Goal: Find contact information: Find contact information

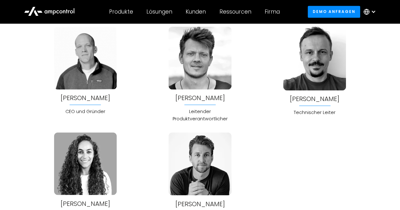
scroll to position [1656, 0]
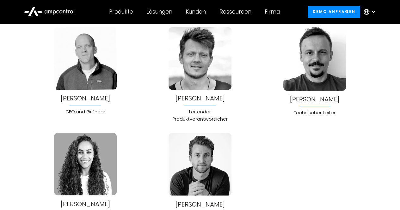
click at [202, 99] on div "Jonas Schlund" at bounding box center [200, 98] width 50 height 7
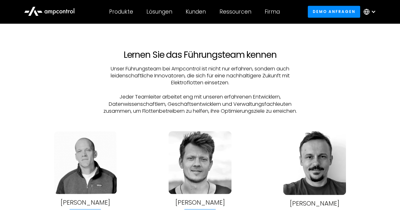
scroll to position [1673, 0]
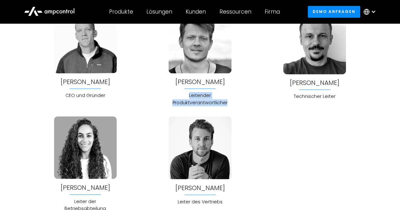
drag, startPoint x: 226, startPoint y: 102, endPoint x: 182, endPoint y: 90, distance: 46.1
click at [182, 90] on div "Jonas Schlund Leitender Produktverantwortlicher" at bounding box center [200, 58] width 63 height 96
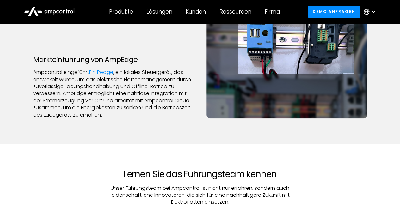
scroll to position [1296, 0]
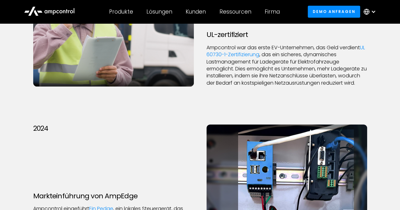
click at [250, 52] on p "Ampcontrol war das erste EV-Unternehmen, das Geld verdient UL 60730-1-Zertifizi…" at bounding box center [287, 65] width 161 height 42
click at [257, 76] on p "Ampcontrol war das erste EV-Unternehmen, das Geld verdient UL 60730-1-Zertifizi…" at bounding box center [287, 65] width 161 height 42
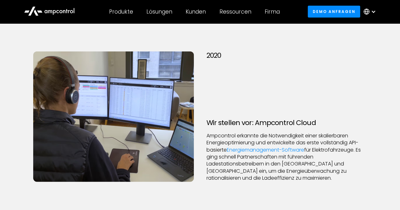
scroll to position [861, 0]
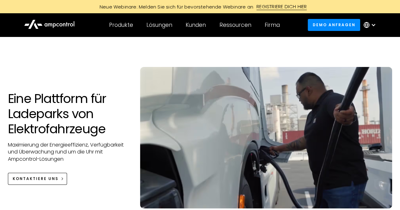
click at [370, 26] on div at bounding box center [371, 24] width 22 height 19
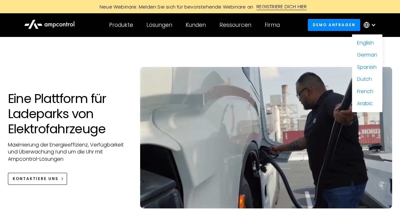
click at [308, 46] on div at bounding box center [200, 47] width 385 height 20
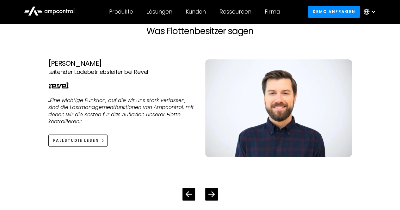
scroll to position [1266, 0]
click at [187, 193] on icon "Previous slide" at bounding box center [189, 193] width 6 height 5
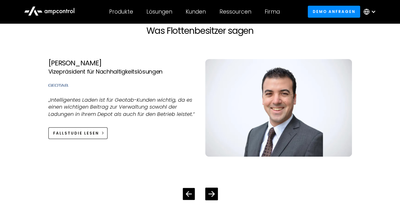
click at [187, 193] on icon "Previous slide" at bounding box center [189, 193] width 6 height 5
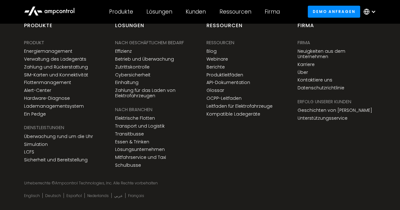
scroll to position [2315, 0]
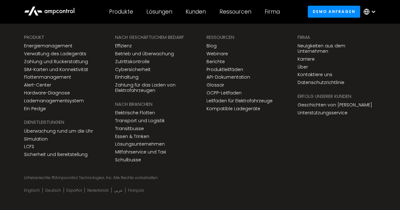
click at [55, 176] on div "Urheberrechte © Ampcontrol Technologies, Inc. Alle Rechte vorbehalten" at bounding box center [200, 178] width 352 height 5
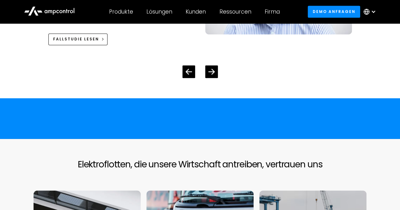
scroll to position [1323, 0]
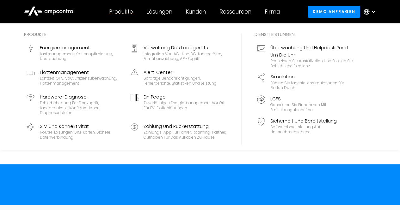
drag, startPoint x: 120, startPoint y: 10, endPoint x: 108, endPoint y: 90, distance: 80.6
click at [108, 23] on div "Produkte Produkte Energiemanagement Lastmanagement, Kostenoptimierung, Überbuch…" at bounding box center [120, 12] width 37 height 22
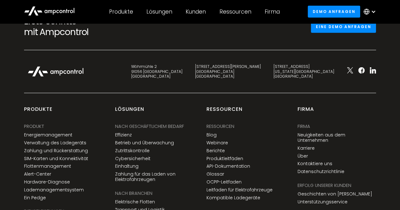
scroll to position [2226, 0]
drag, startPoint x: 219, startPoint y: 71, endPoint x: 240, endPoint y: 80, distance: 23.1
click at [240, 80] on div "Wöhrmühle 2 91056 [GEOGRAPHIC_DATA] [STREET_ADDRESS][PERSON_NAME] [STREET_ADDRE…" at bounding box center [200, 78] width 365 height 30
click at [261, 76] on div "[STREET_ADDRESS][PERSON_NAME]" at bounding box center [228, 72] width 66 height 15
drag, startPoint x: 261, startPoint y: 70, endPoint x: 287, endPoint y: 72, distance: 26.0
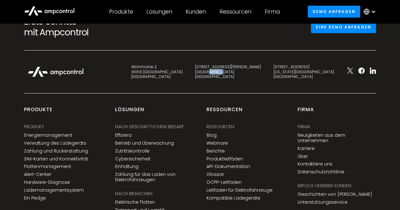
click at [261, 72] on div "[STREET_ADDRESS][PERSON_NAME]" at bounding box center [228, 72] width 66 height 15
click at [261, 77] on div "[STREET_ADDRESS][PERSON_NAME]" at bounding box center [228, 72] width 66 height 15
click at [328, 78] on div "Wöhrmühle 2 91056 [GEOGRAPHIC_DATA] [STREET_ADDRESS][PERSON_NAME] [STREET_ADDRE…" at bounding box center [200, 78] width 365 height 30
drag, startPoint x: 324, startPoint y: 77, endPoint x: 299, endPoint y: 65, distance: 28.0
click at [299, 65] on div "[STREET_ADDRESS][US_STATE]" at bounding box center [303, 72] width 73 height 15
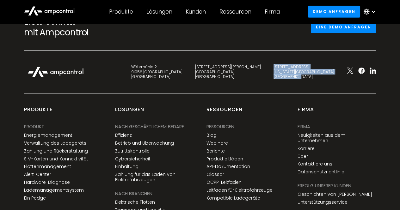
click at [321, 71] on div "[STREET_ADDRESS][US_STATE]" at bounding box center [304, 72] width 61 height 15
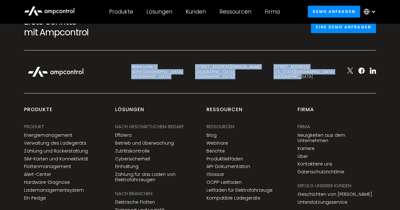
drag, startPoint x: 324, startPoint y: 76, endPoint x: 302, endPoint y: 61, distance: 26.9
click at [302, 61] on div "Erste Schritte mit Ampcontrol Eine Demo anfragen Wöhrmühle 2 91056 [GEOGRAPHIC_…" at bounding box center [200, 150] width 352 height 269
click at [309, 66] on div "[STREET_ADDRESS][US_STATE]" at bounding box center [304, 72] width 61 height 15
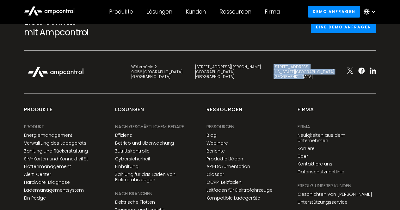
drag, startPoint x: 326, startPoint y: 76, endPoint x: 299, endPoint y: 65, distance: 29.4
click at [299, 65] on div "[STREET_ADDRESS][US_STATE]" at bounding box center [303, 72] width 73 height 15
copy div "[STREET_ADDRESS][US_STATE]"
